Goal: Check status: Check status

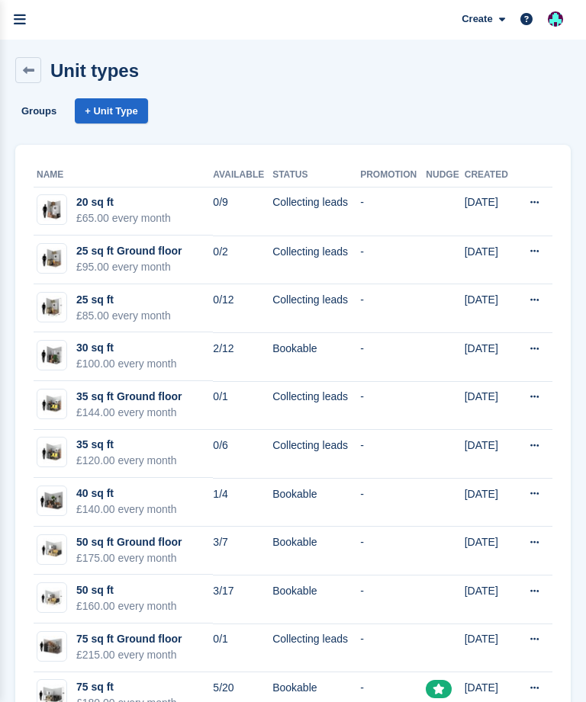
click at [23, 17] on icon "menu" at bounding box center [20, 20] width 12 height 14
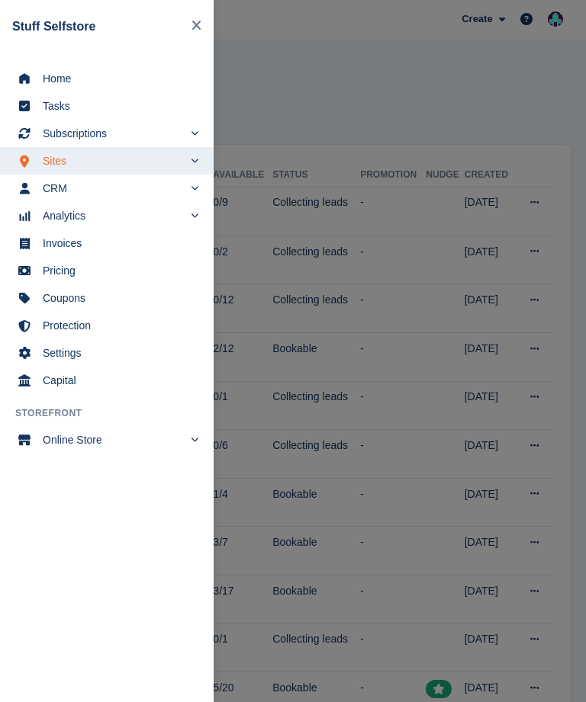
click at [63, 71] on span "Home" at bounding box center [117, 78] width 148 height 21
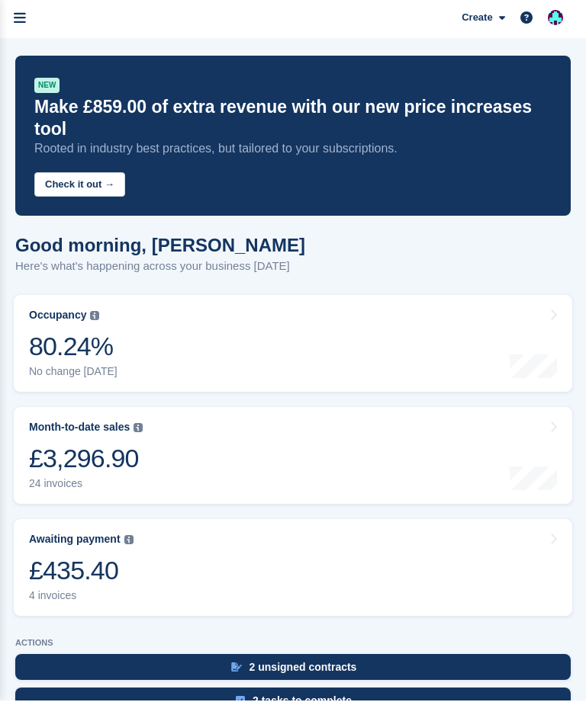
scroll to position [137, 0]
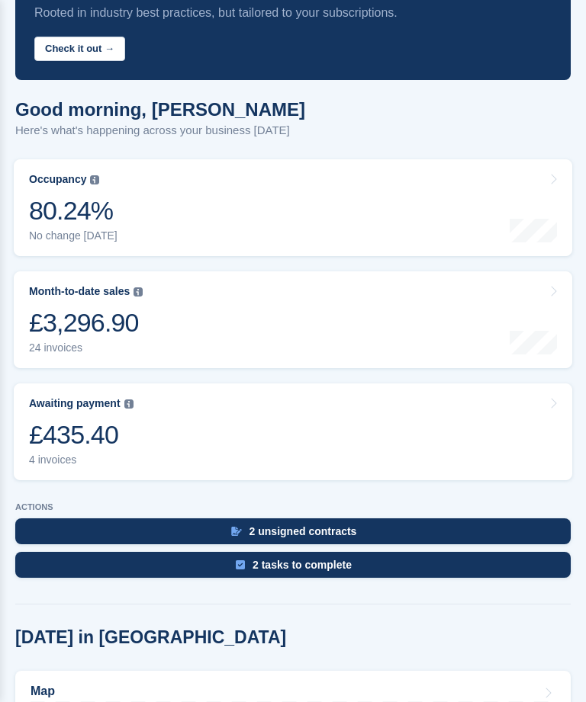
click at [422, 400] on link "Awaiting payment The total outstanding balance on all open invoices. £435.40 4 …" at bounding box center [293, 432] width 558 height 97
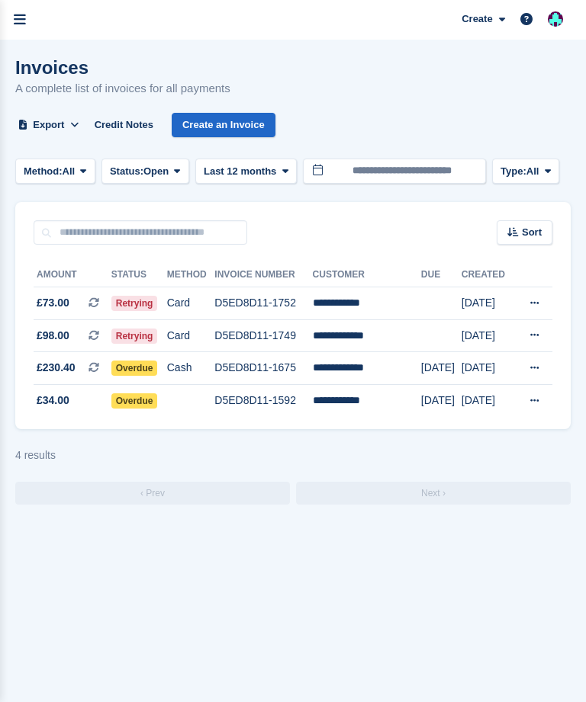
click at [25, 14] on icon "menu" at bounding box center [20, 20] width 12 height 14
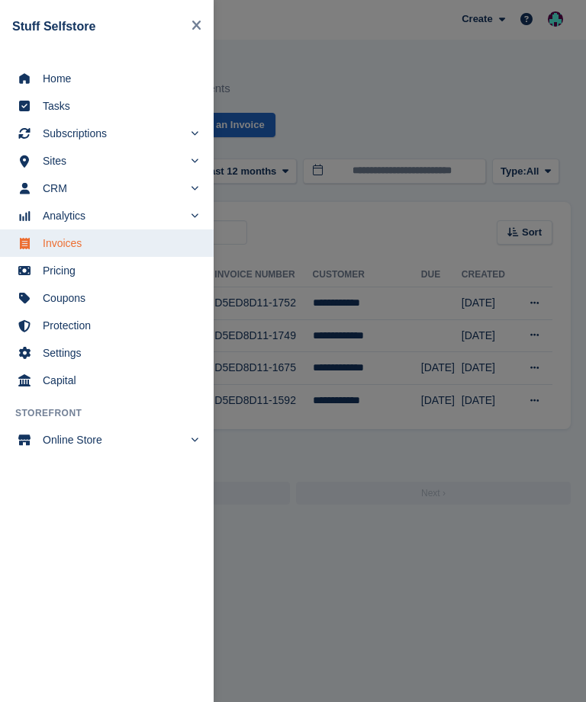
click at [63, 79] on span "Home" at bounding box center [117, 78] width 148 height 21
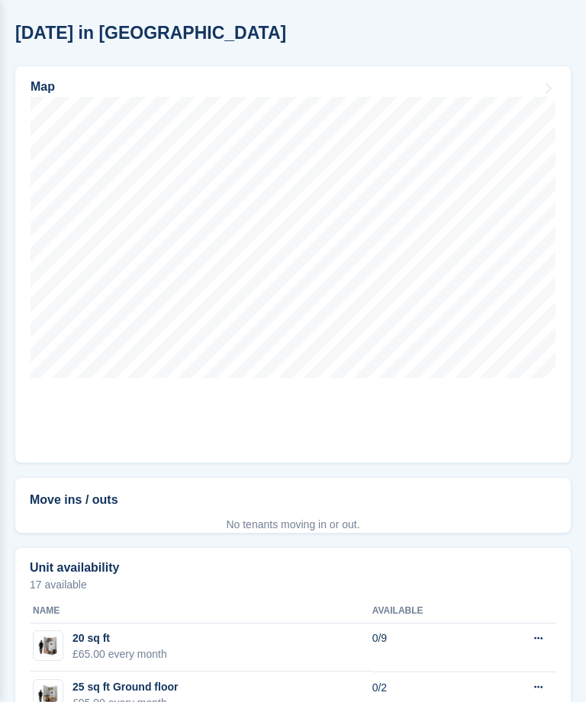
scroll to position [741, 0]
